Goal: Task Accomplishment & Management: Manage account settings

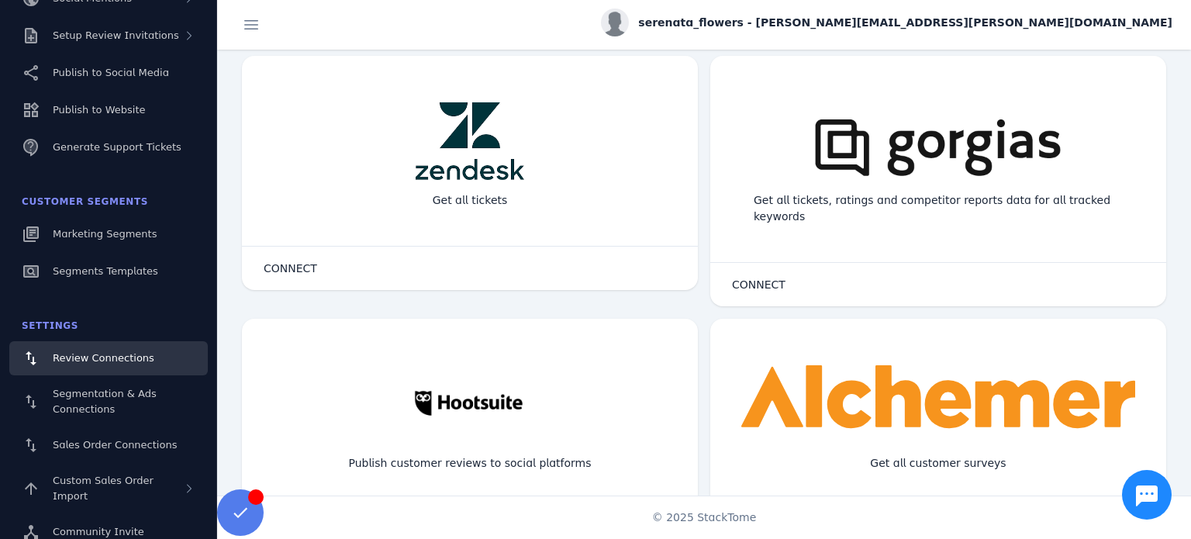
scroll to position [1008, 0]
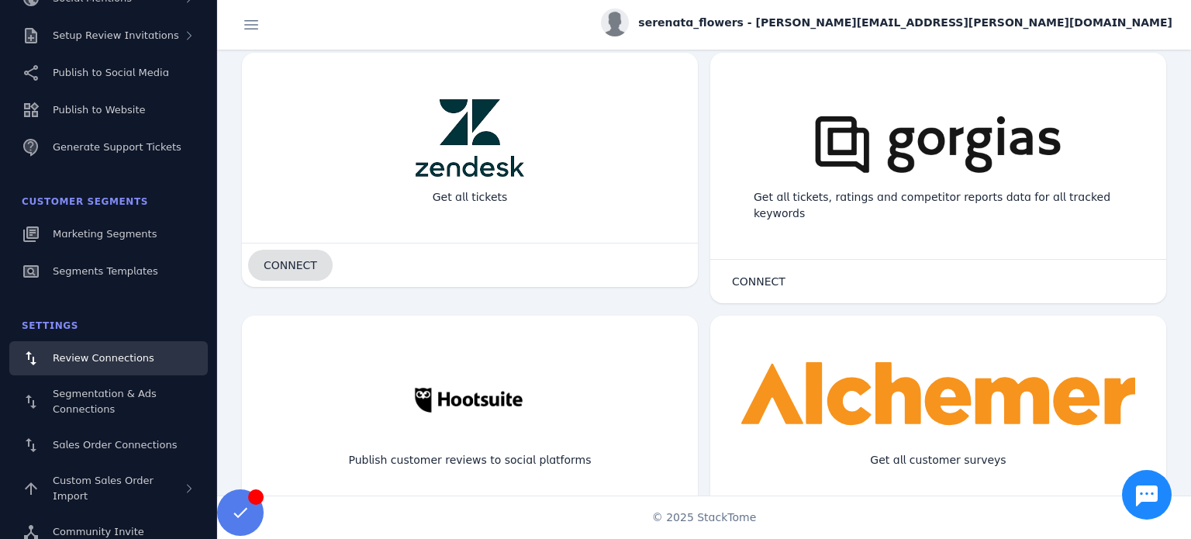
click at [311, 263] on span "CONNECT" at bounding box center [290, 265] width 53 height 11
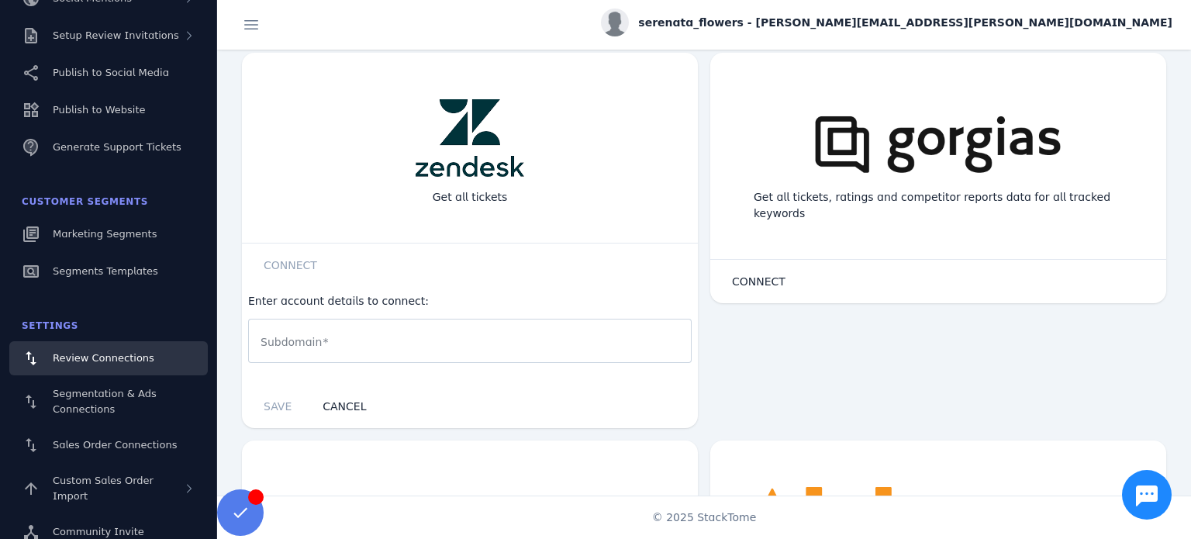
click at [284, 338] on mat-label "Subdomain" at bounding box center [290, 342] width 61 height 12
click at [284, 338] on input "Subdomain" at bounding box center [469, 341] width 419 height 19
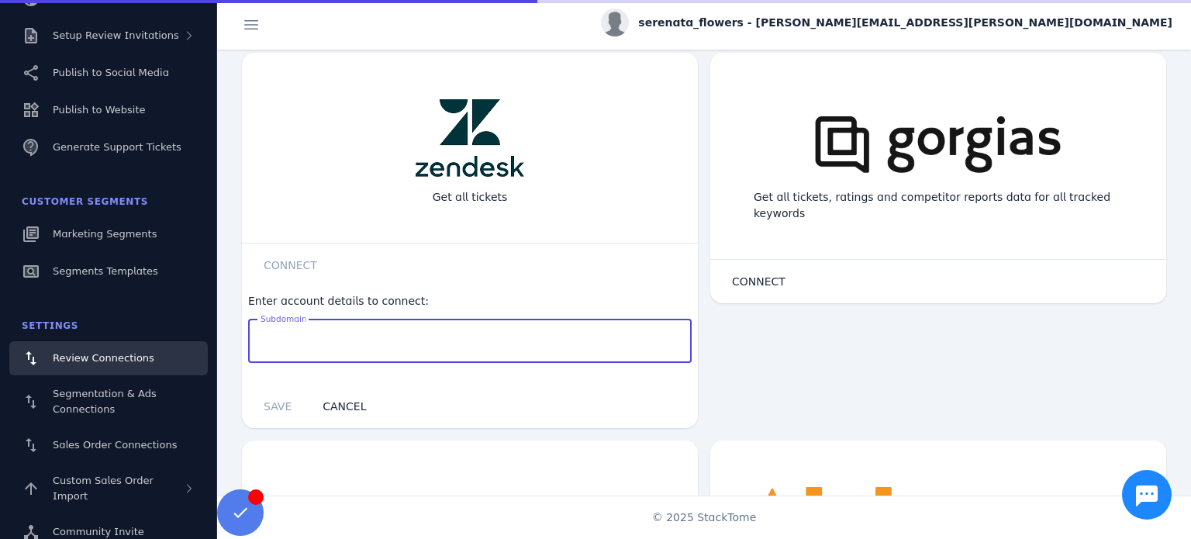
paste input "**********"
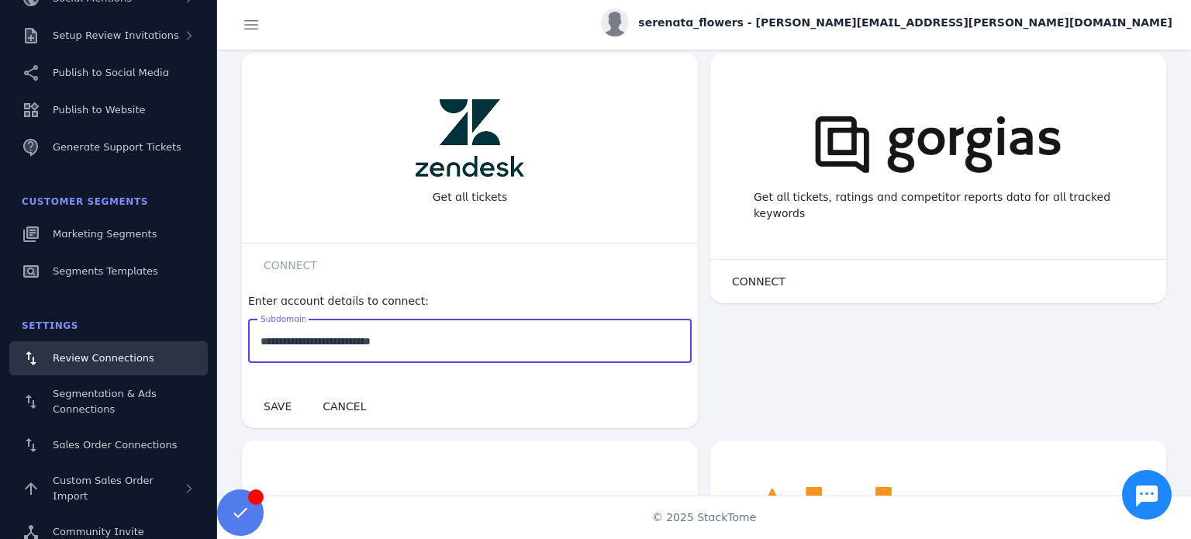
type input "**********"
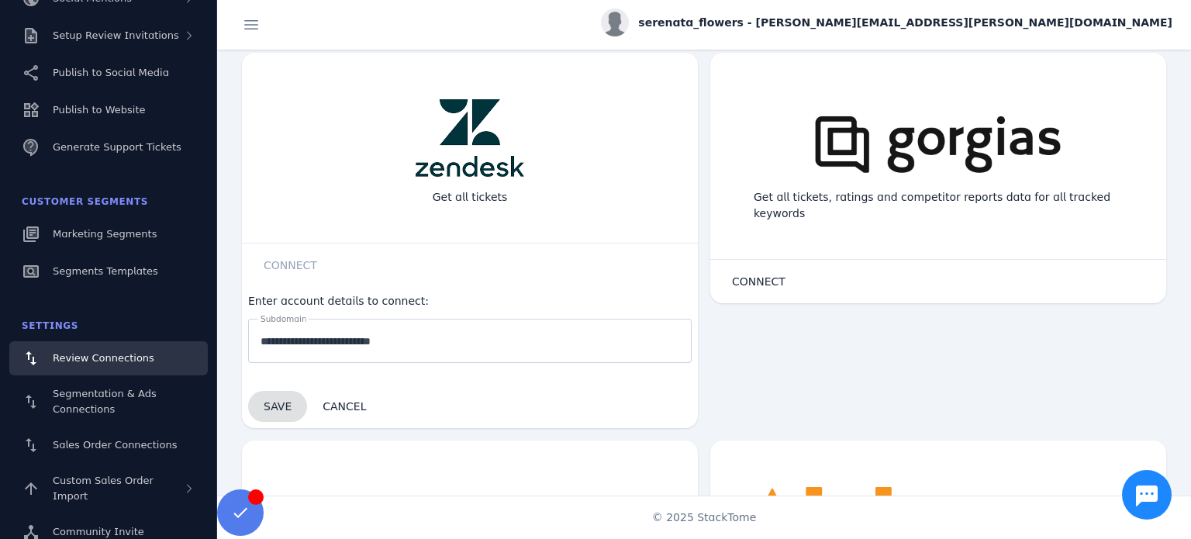
click at [279, 404] on span "SAVE" at bounding box center [278, 406] width 28 height 12
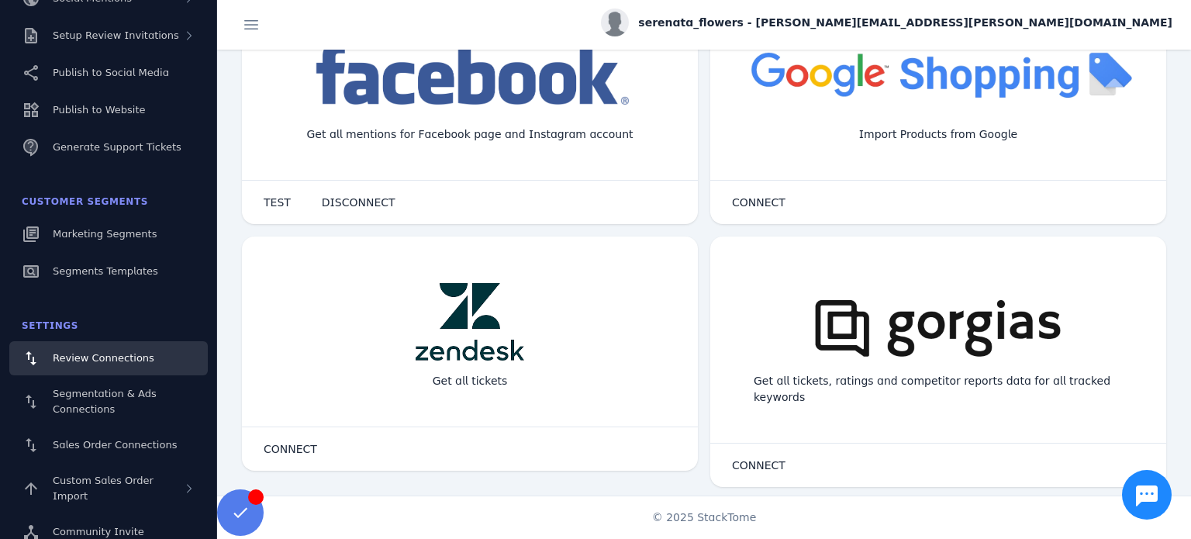
scroll to position [823, 0]
click at [691, 369] on div "Get all tickets" at bounding box center [470, 353] width 456 height 150
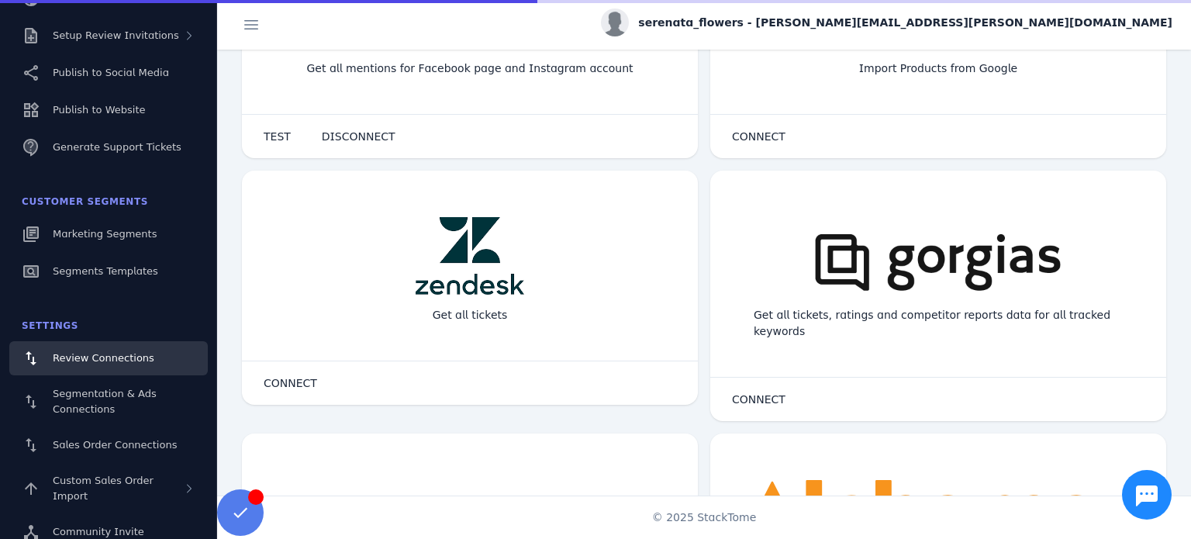
scroll to position [957, 0]
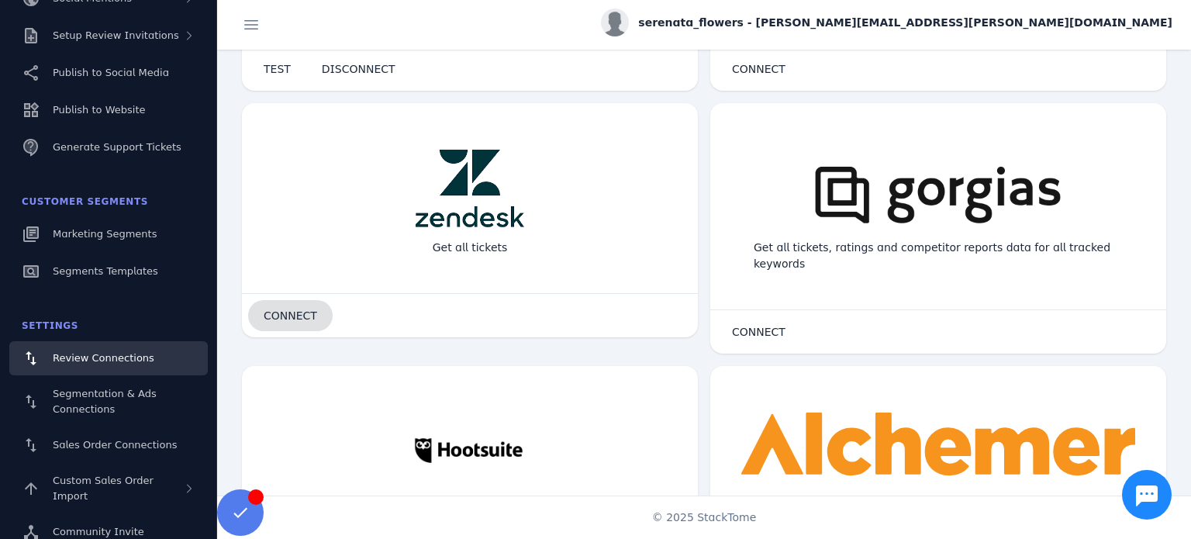
click at [299, 319] on span "CONNECT" at bounding box center [290, 315] width 53 height 11
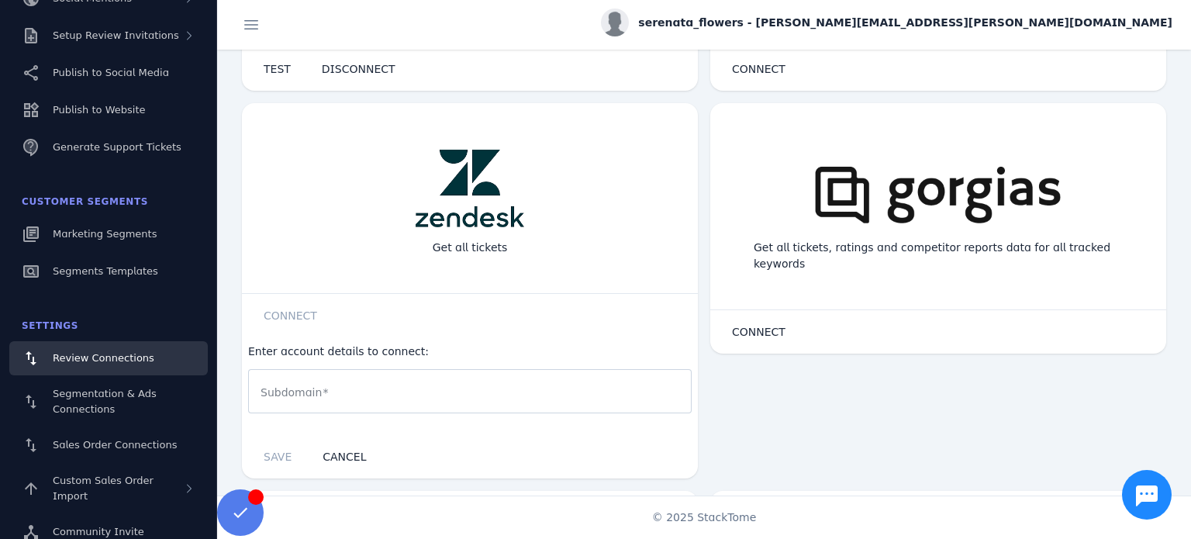
click at [309, 396] on mat-label "Subdomain" at bounding box center [290, 392] width 61 height 12
click at [309, 396] on input "Subdomain" at bounding box center [469, 391] width 419 height 19
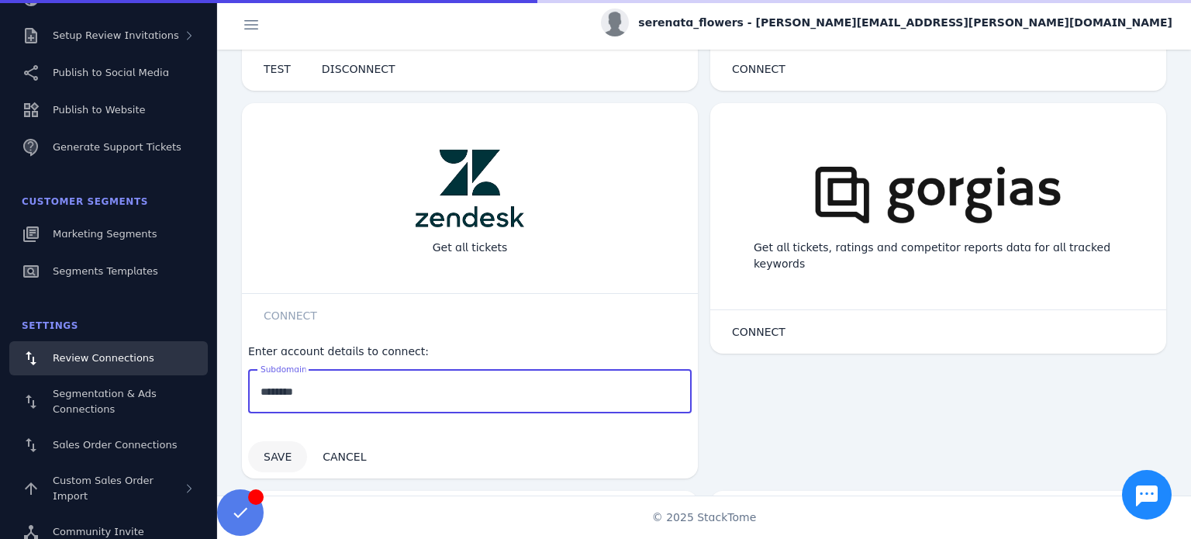
type input "********"
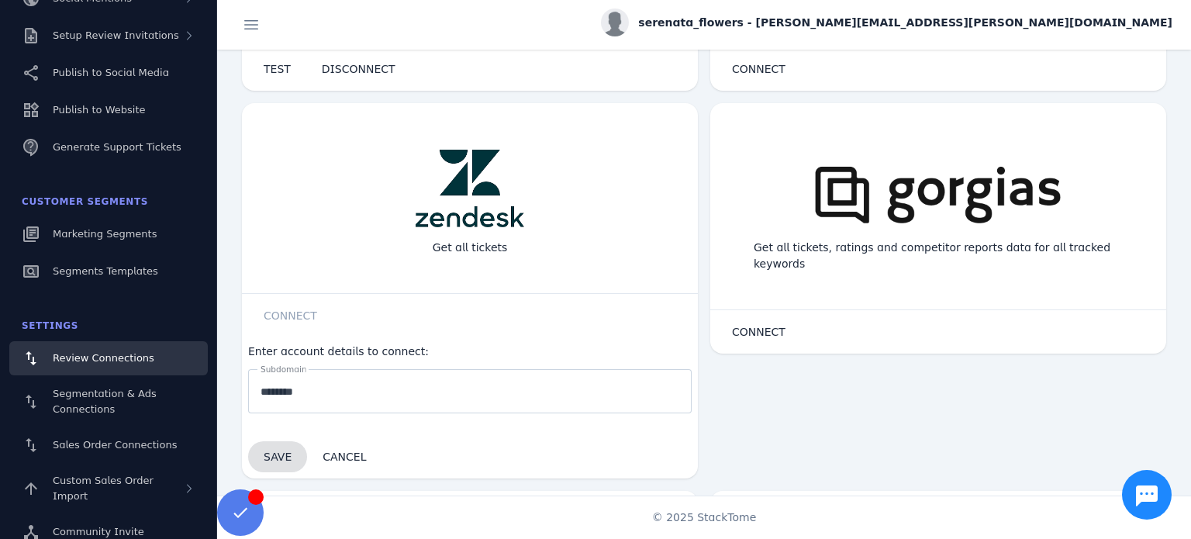
click at [276, 452] on span "SAVE" at bounding box center [278, 456] width 28 height 12
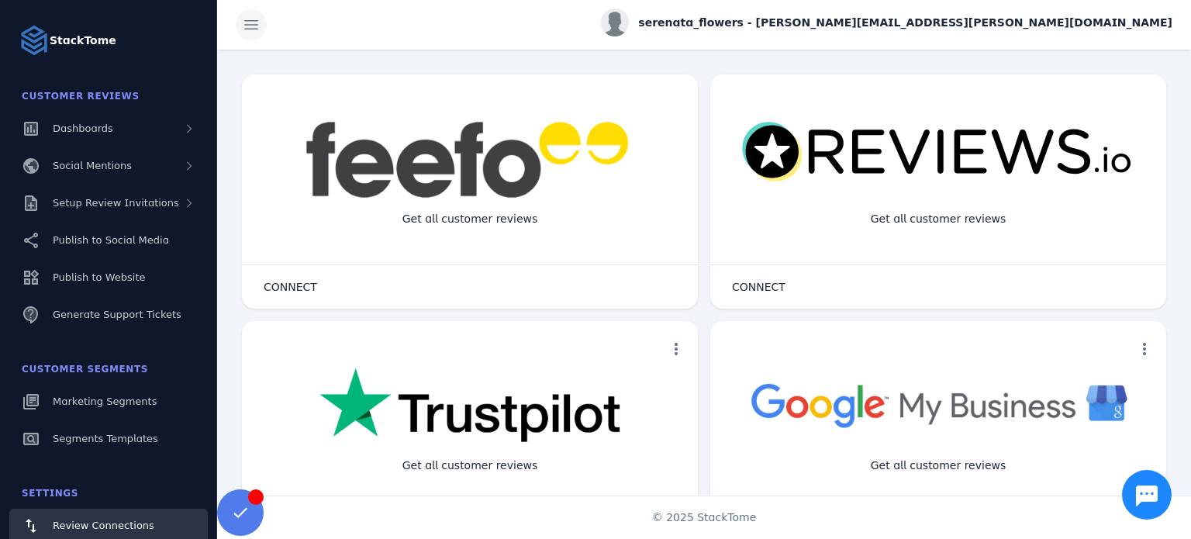
click at [256, 29] on span at bounding box center [251, 24] width 37 height 37
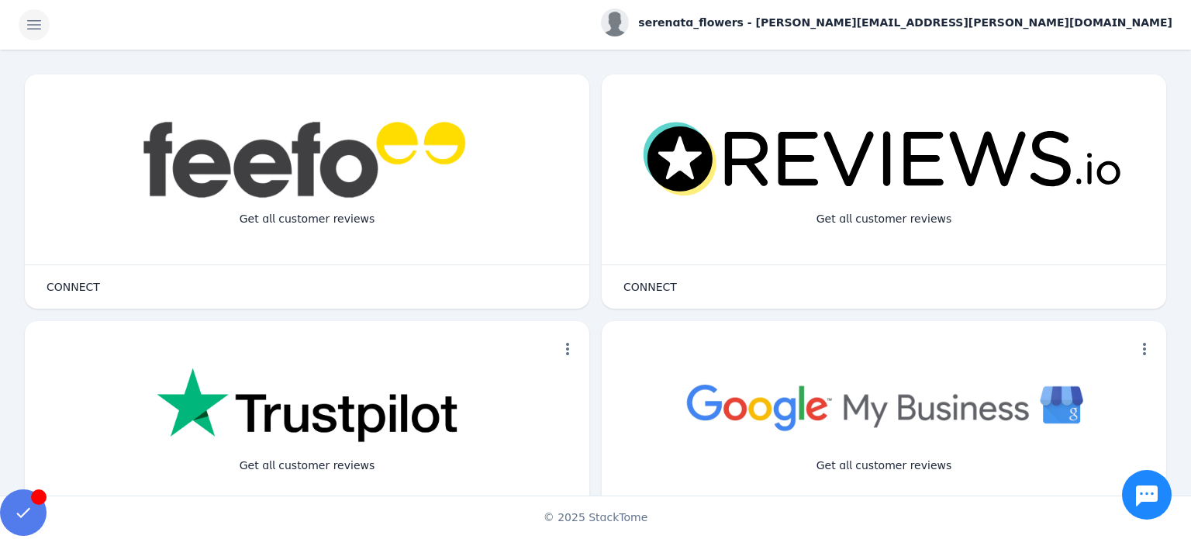
click at [28, 32] on span at bounding box center [34, 24] width 37 height 37
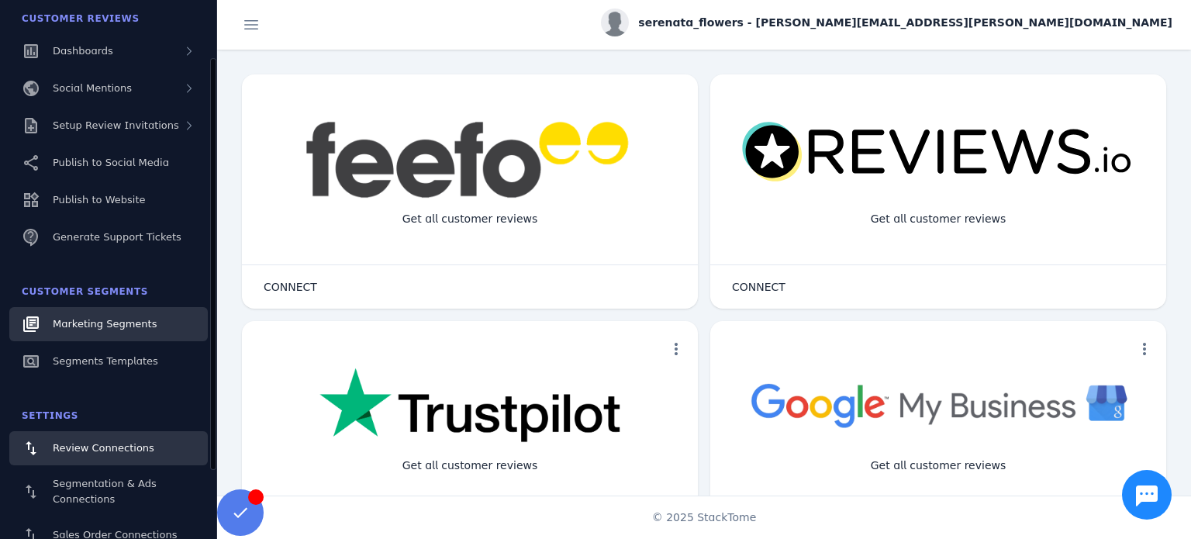
scroll to position [167, 0]
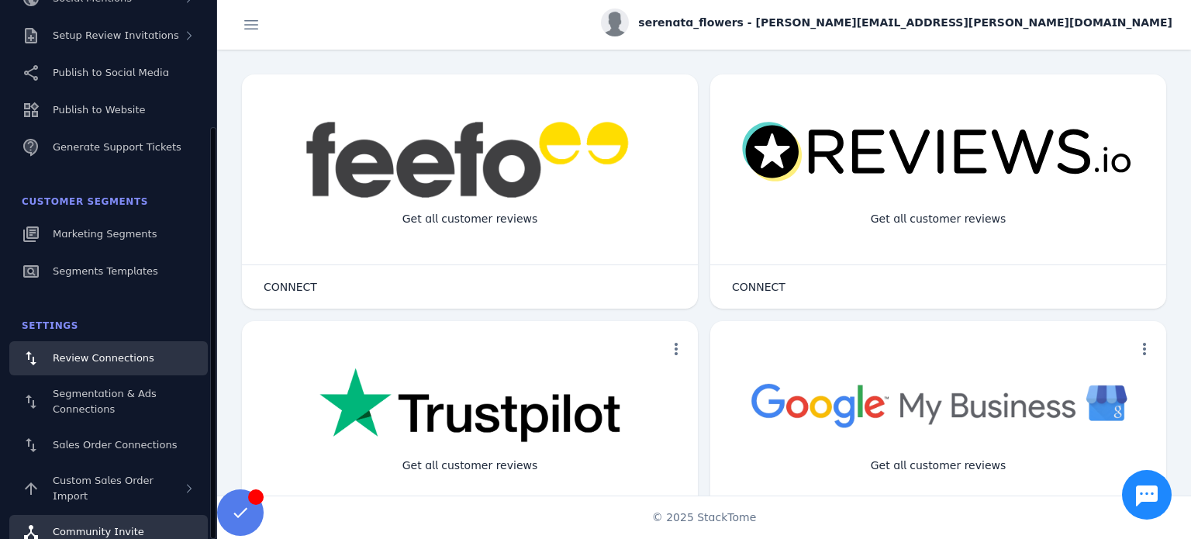
click at [119, 526] on span "Community Invite" at bounding box center [98, 532] width 91 height 12
